Goal: Check status: Check status

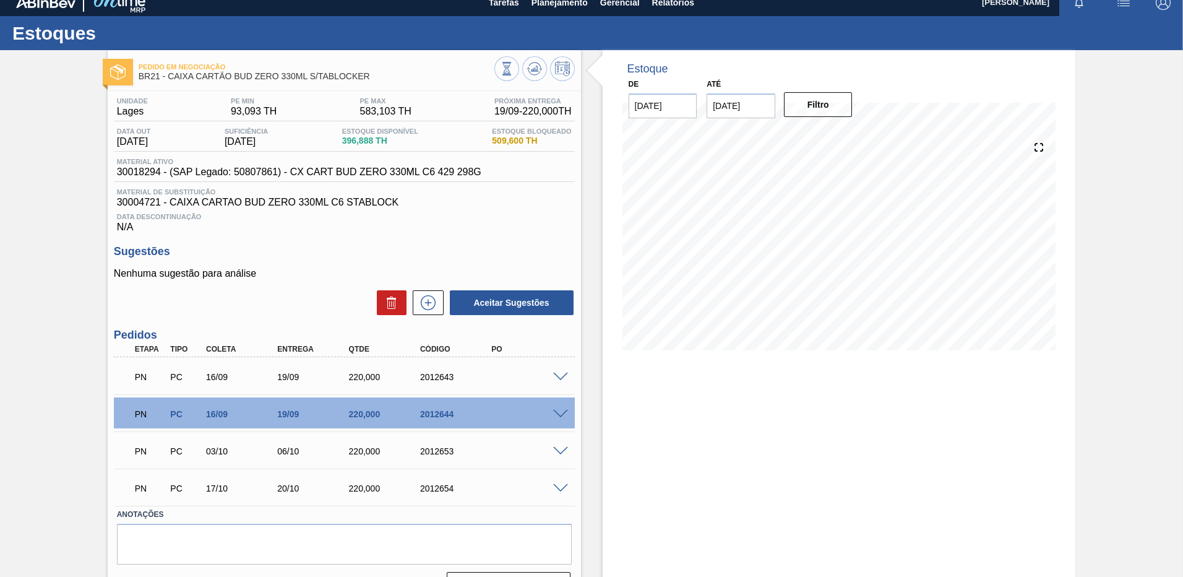
scroll to position [4, 0]
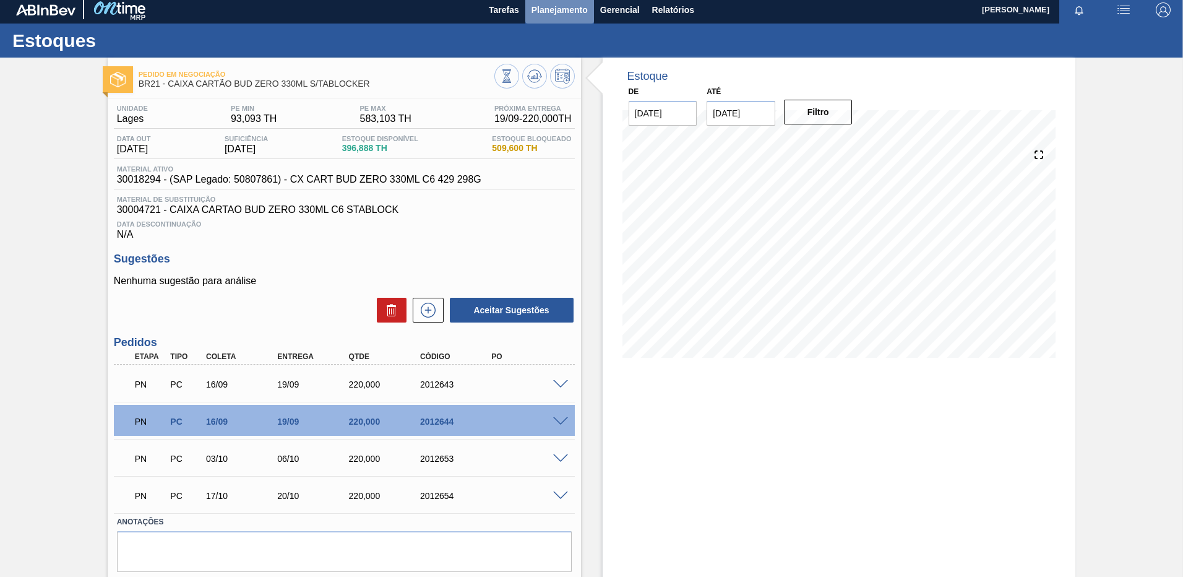
click at [571, 11] on span "Planejamento" at bounding box center [560, 9] width 56 height 15
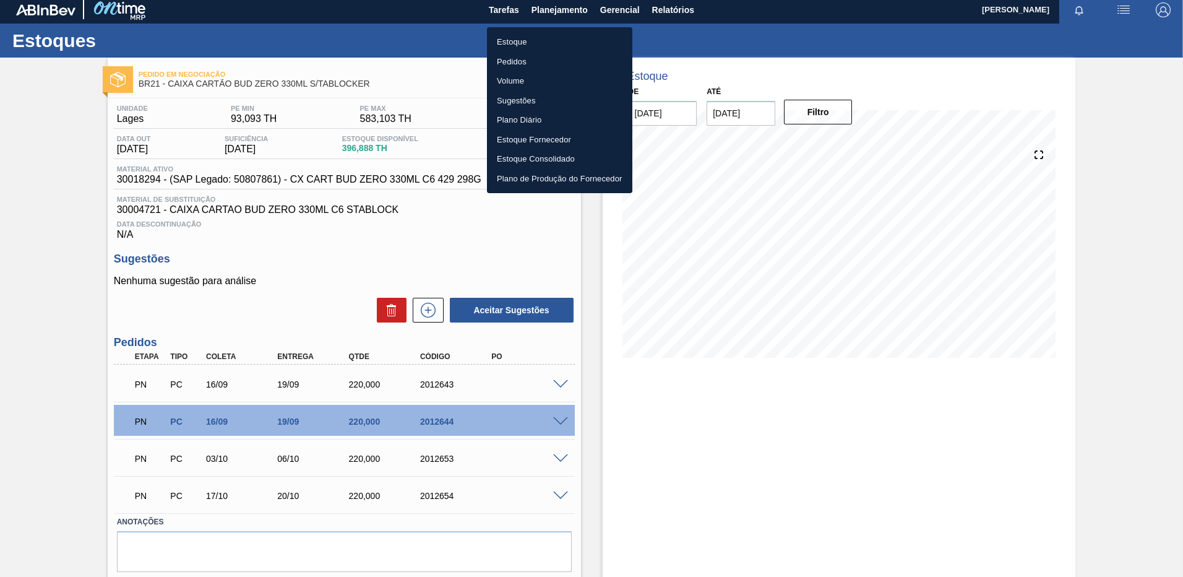
click at [524, 60] on li "Pedidos" at bounding box center [559, 62] width 145 height 20
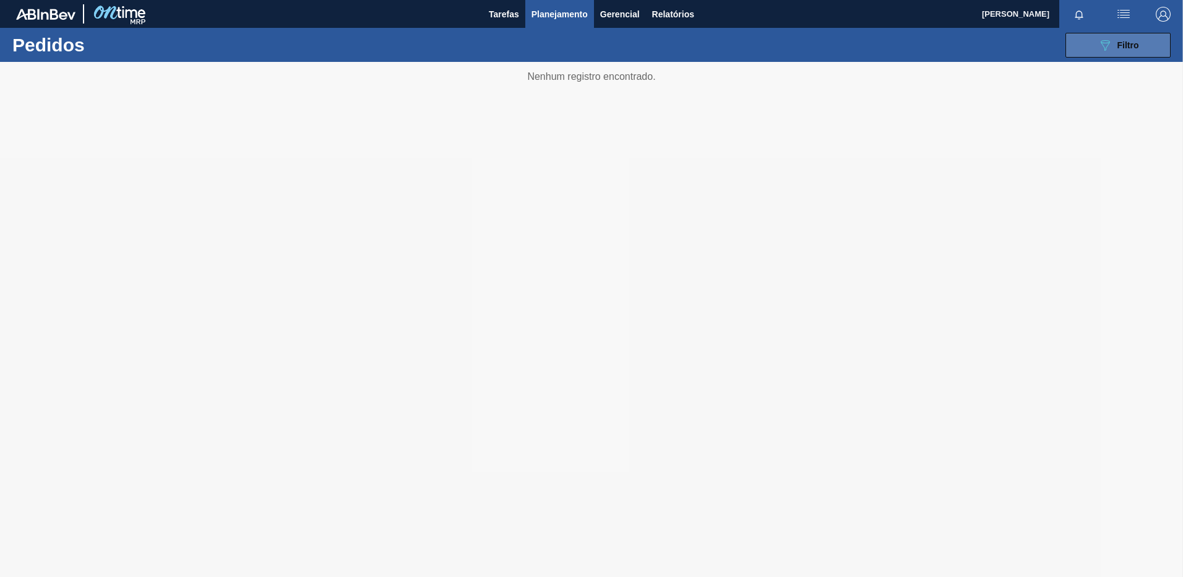
click at [1131, 41] on span "Filtro" at bounding box center [1129, 45] width 22 height 10
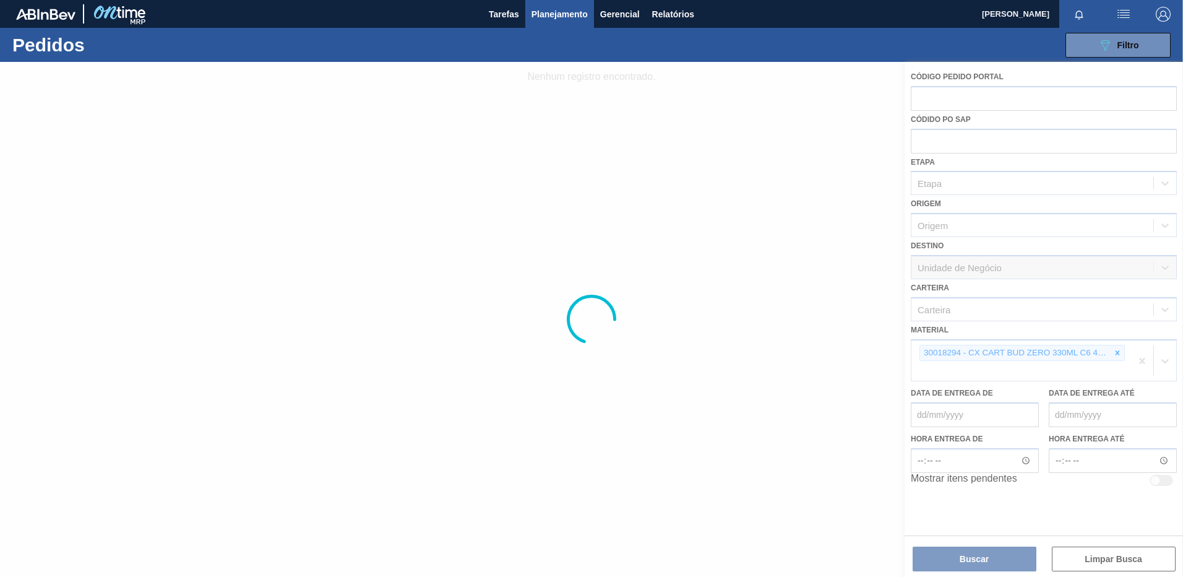
click at [1120, 351] on div at bounding box center [591, 319] width 1183 height 515
click at [1141, 358] on div at bounding box center [591, 319] width 1183 height 515
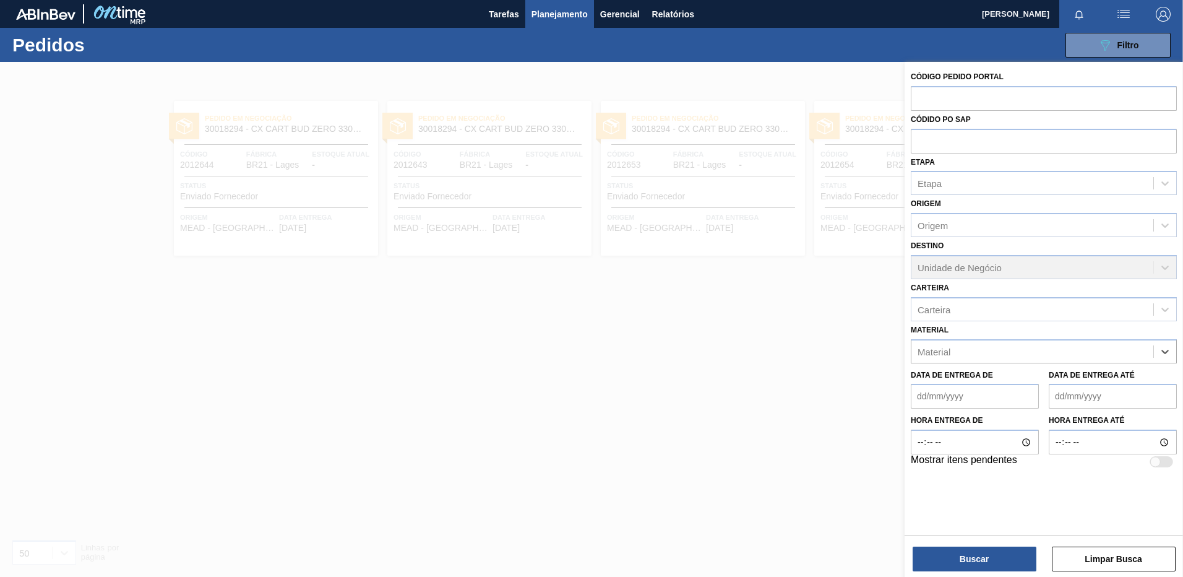
paste input "30030813"
type input "30030813"
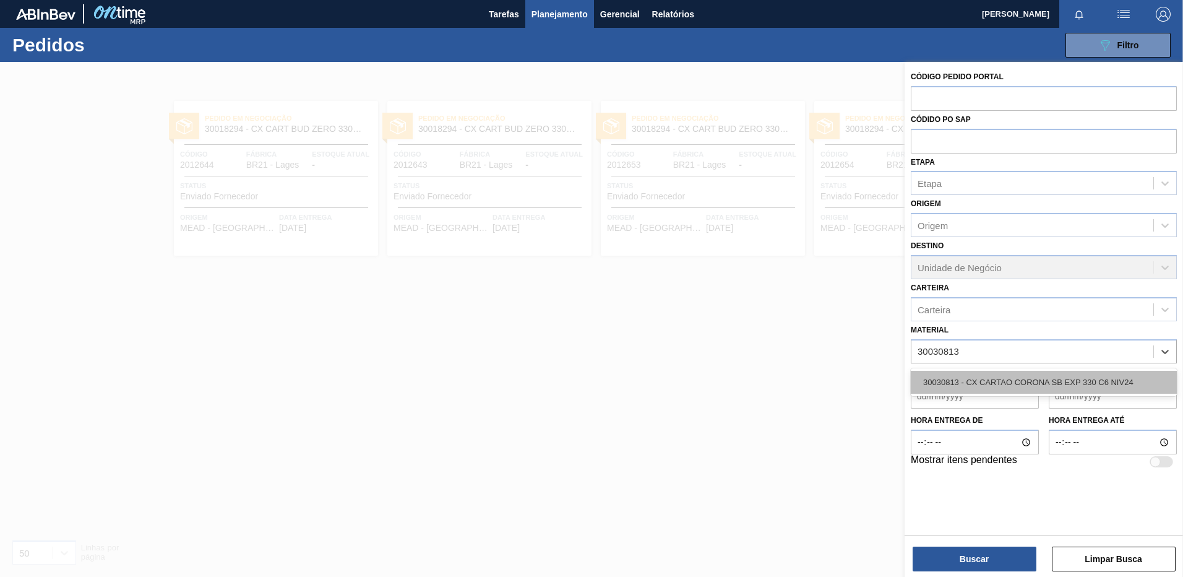
click at [1040, 386] on div "30030813 - CX CARTAO CORONA SB EXP 330 C6 NIV24" at bounding box center [1044, 382] width 266 height 23
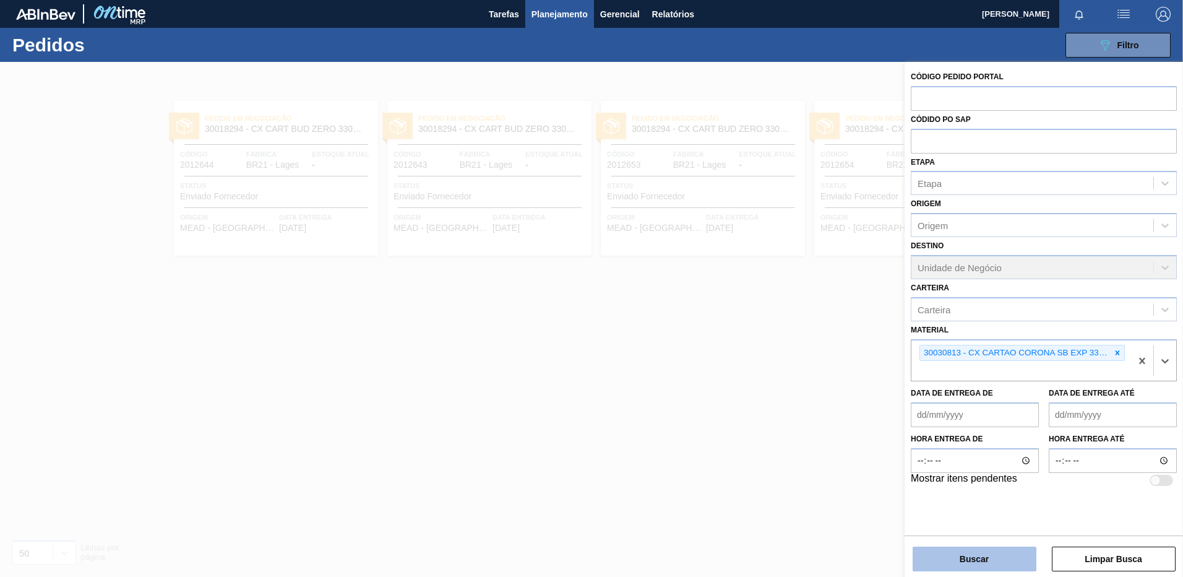
click at [993, 553] on button "Buscar" at bounding box center [975, 559] width 124 height 25
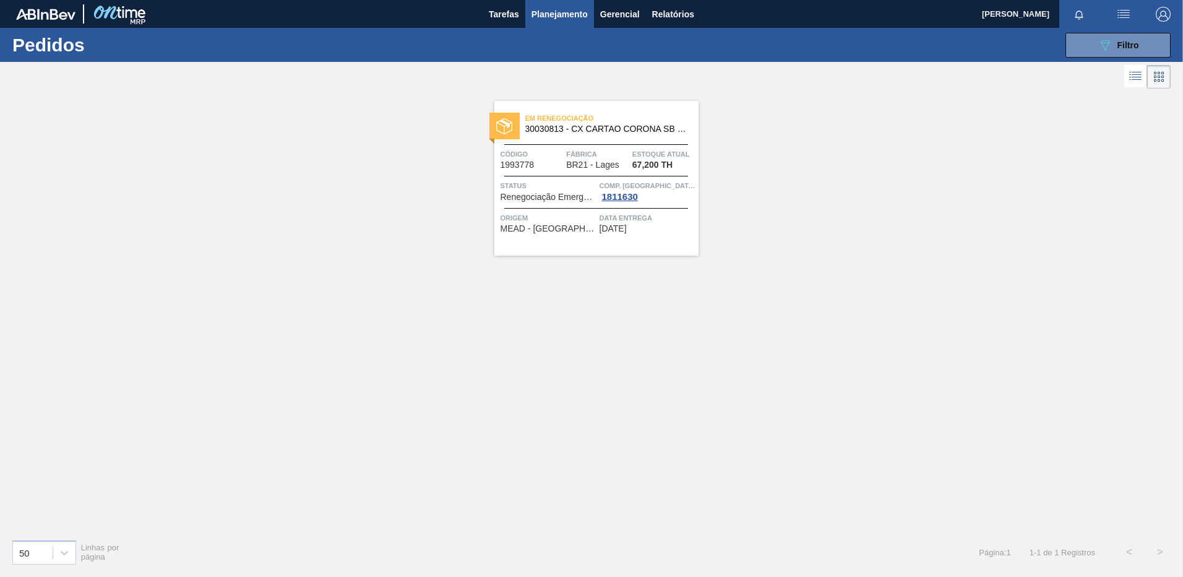
click at [627, 231] on span "[DATE]" at bounding box center [613, 228] width 27 height 9
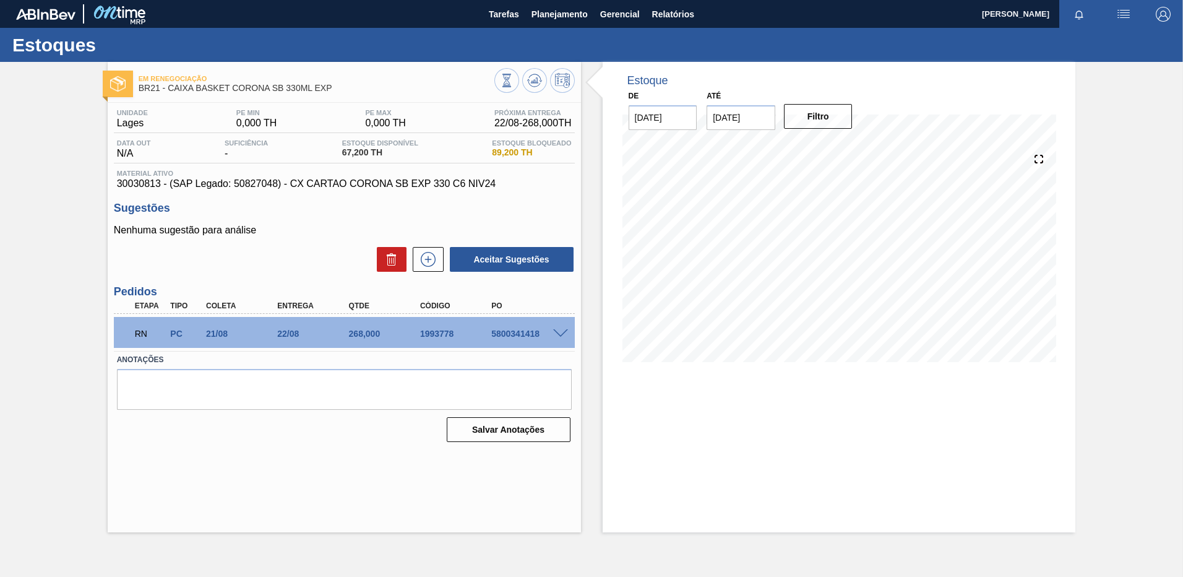
click at [631, 431] on div "Estoque De [DATE] Até [DATE] Filtro 23/08 Projeção de Estoque 207.392 [DOMAIN_N…" at bounding box center [839, 297] width 473 height 470
click at [573, 16] on span "Planejamento" at bounding box center [560, 14] width 56 height 15
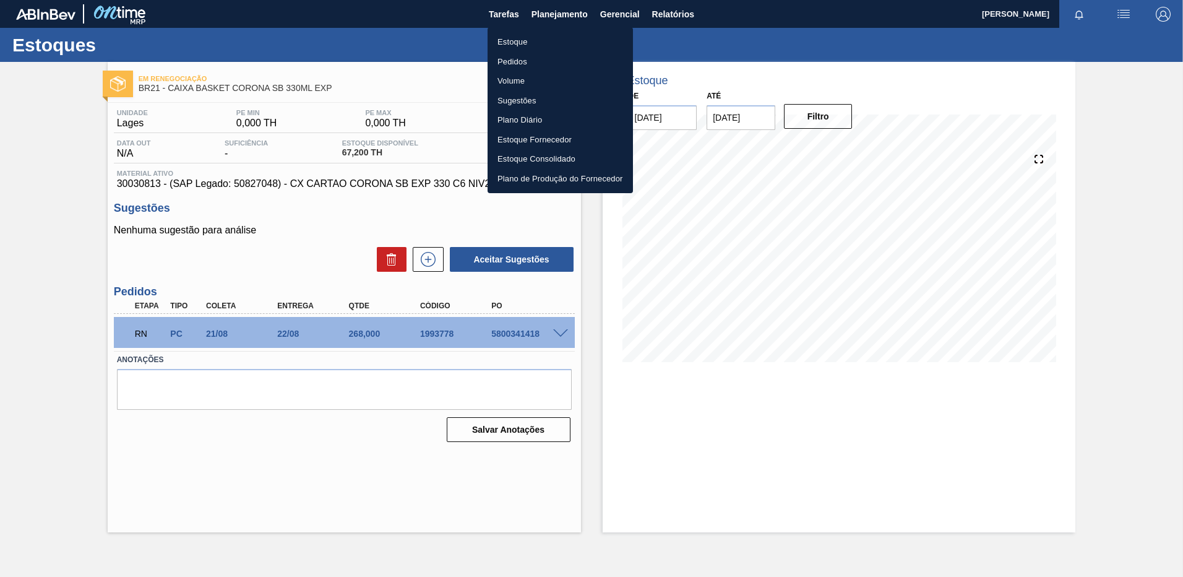
click at [514, 61] on li "Pedidos" at bounding box center [560, 62] width 145 height 20
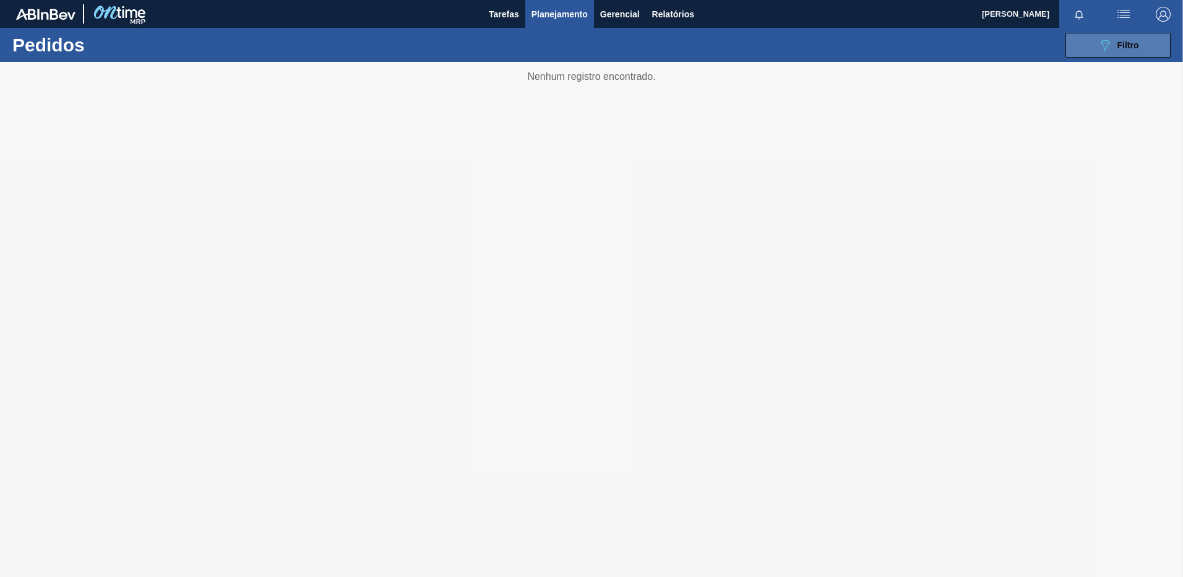
click at [1128, 51] on div "089F7B8B-B2A5-4AFE-B5C0-19BA573D28AC Filtro" at bounding box center [1118, 45] width 41 height 15
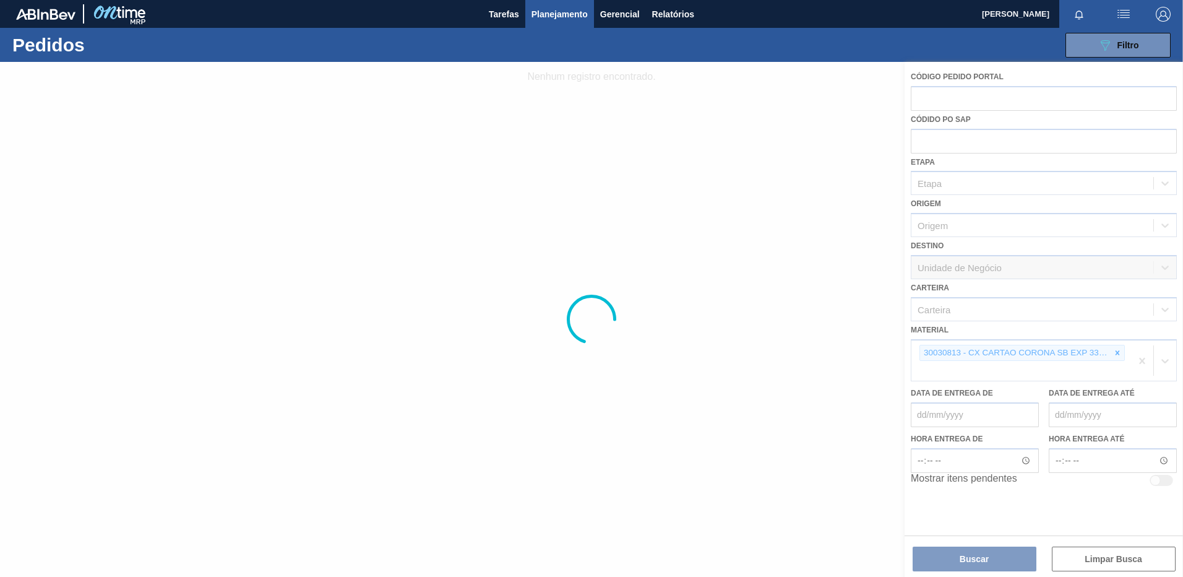
click at [1126, 361] on div at bounding box center [591, 319] width 1183 height 515
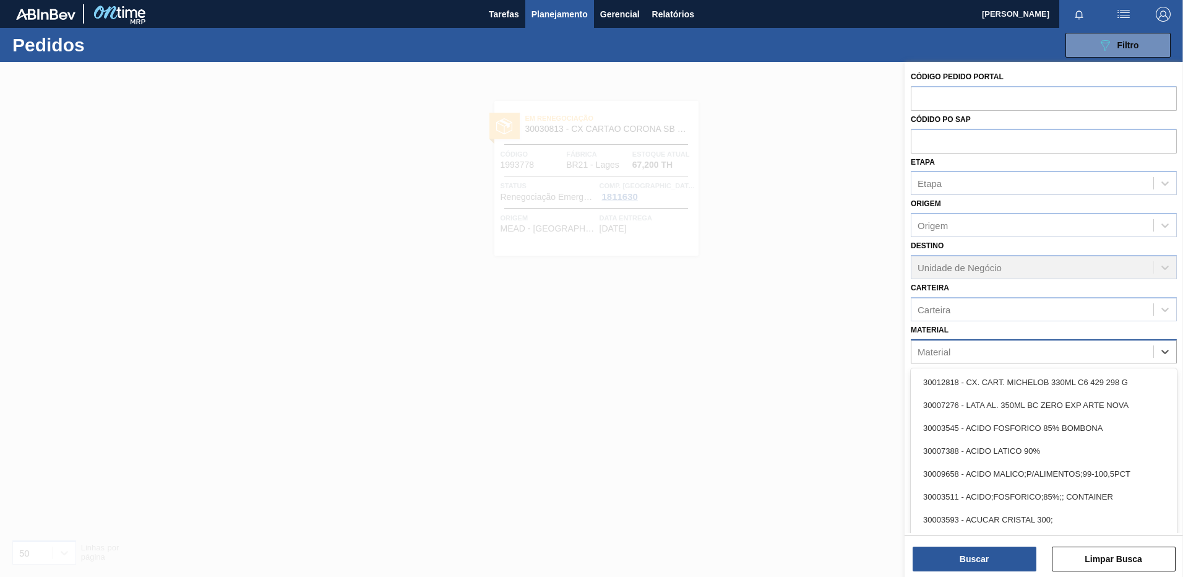
click at [1146, 360] on div "Material" at bounding box center [1033, 351] width 242 height 18
paste input "20009390"
type input "20009390"
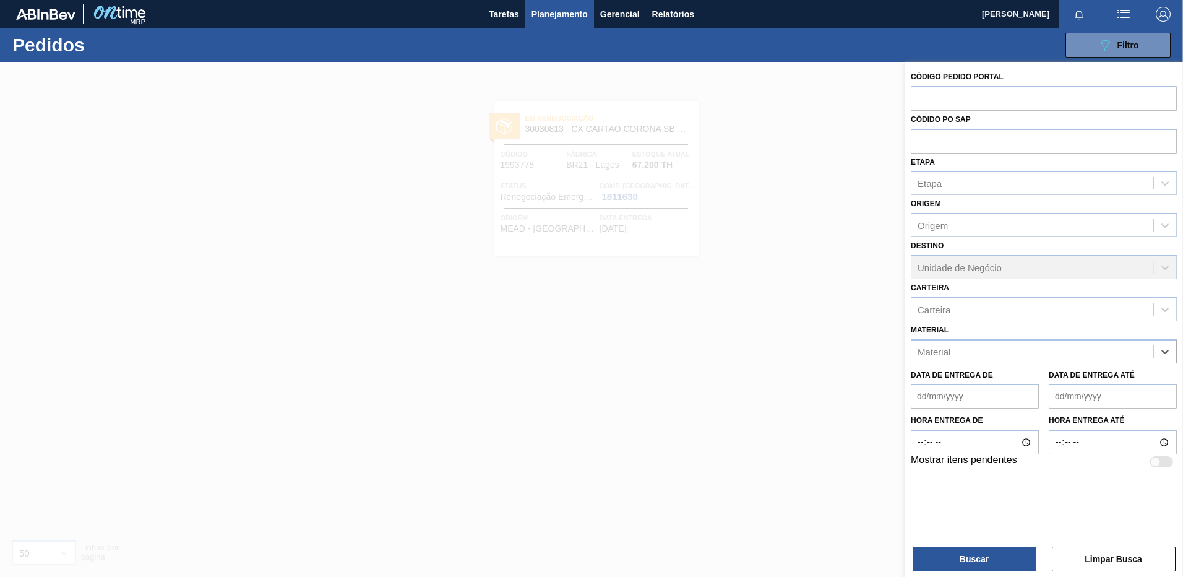
drag, startPoint x: 1014, startPoint y: 353, endPoint x: 804, endPoint y: 323, distance: 212.6
click at [905, 323] on div "Código Pedido Portal Códido PO SAP Etapa Etapa Origem Origem Destino Unidade de…" at bounding box center [1044, 350] width 279 height 577
